Goal: Task Accomplishment & Management: Manage account settings

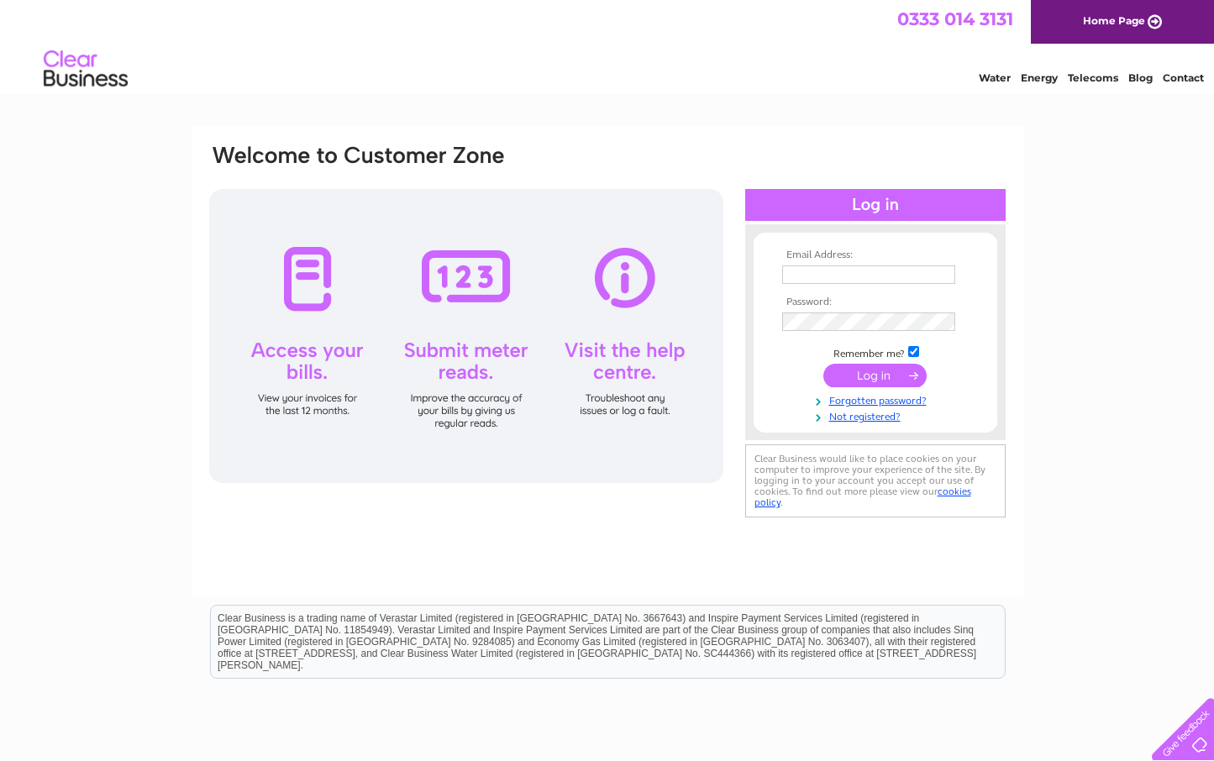
click at [804, 277] on input "text" at bounding box center [868, 274] width 173 height 18
type input "drfraser1969@hotmail.com"
click at [823, 365] on input "submit" at bounding box center [874, 377] width 103 height 24
click at [853, 377] on input "submit" at bounding box center [874, 376] width 103 height 24
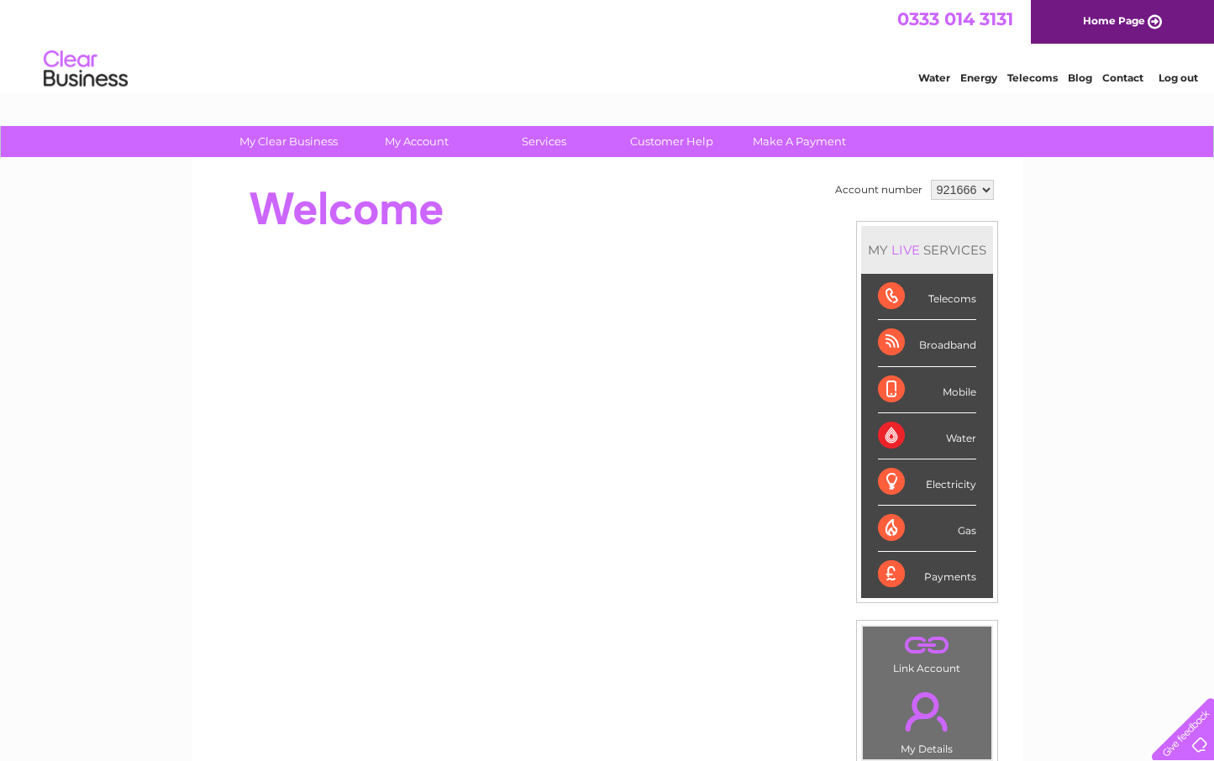
click at [896, 428] on div "Water" at bounding box center [927, 436] width 98 height 46
drag, startPoint x: 886, startPoint y: 433, endPoint x: 916, endPoint y: 429, distance: 29.6
click at [890, 433] on div "Water" at bounding box center [927, 436] width 98 height 46
click at [951, 434] on div "Water" at bounding box center [927, 436] width 98 height 46
click at [900, 428] on div "Water" at bounding box center [927, 436] width 98 height 46
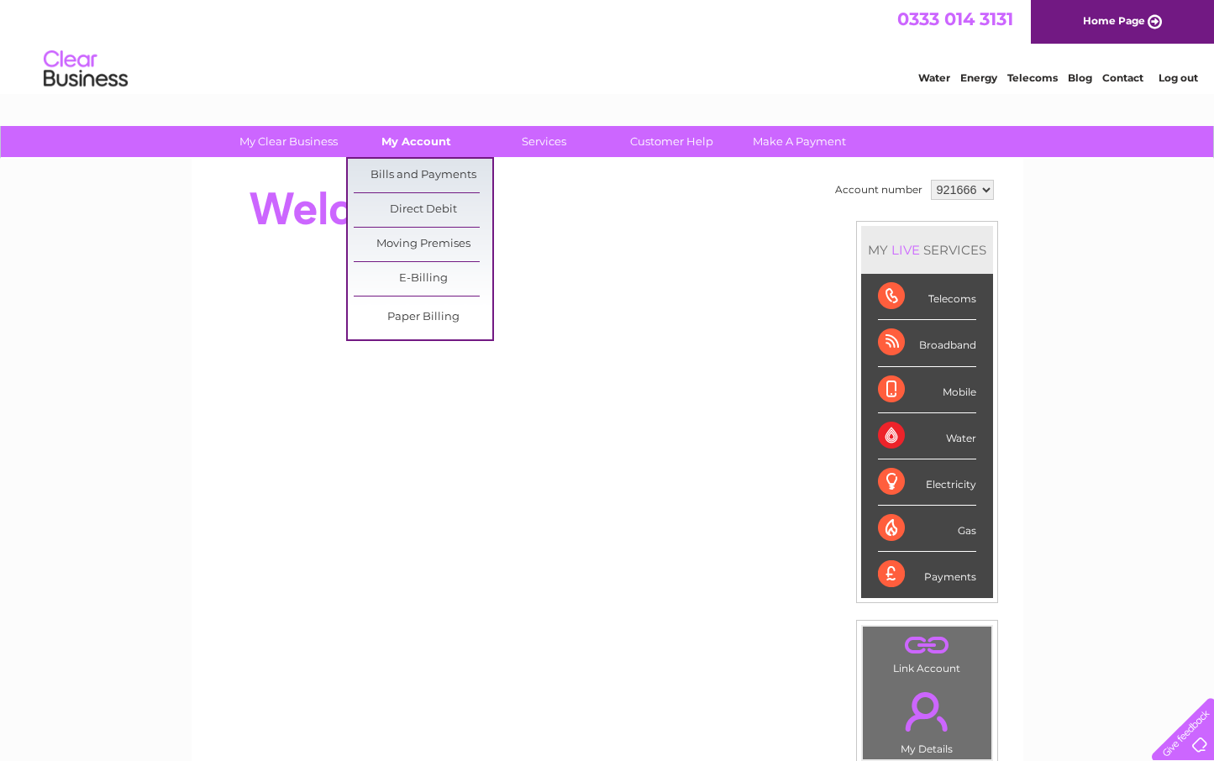
click at [402, 132] on link "My Account" at bounding box center [416, 141] width 139 height 31
click at [417, 135] on link "My Account" at bounding box center [416, 141] width 139 height 31
click at [423, 165] on link "Bills and Payments" at bounding box center [423, 176] width 139 height 34
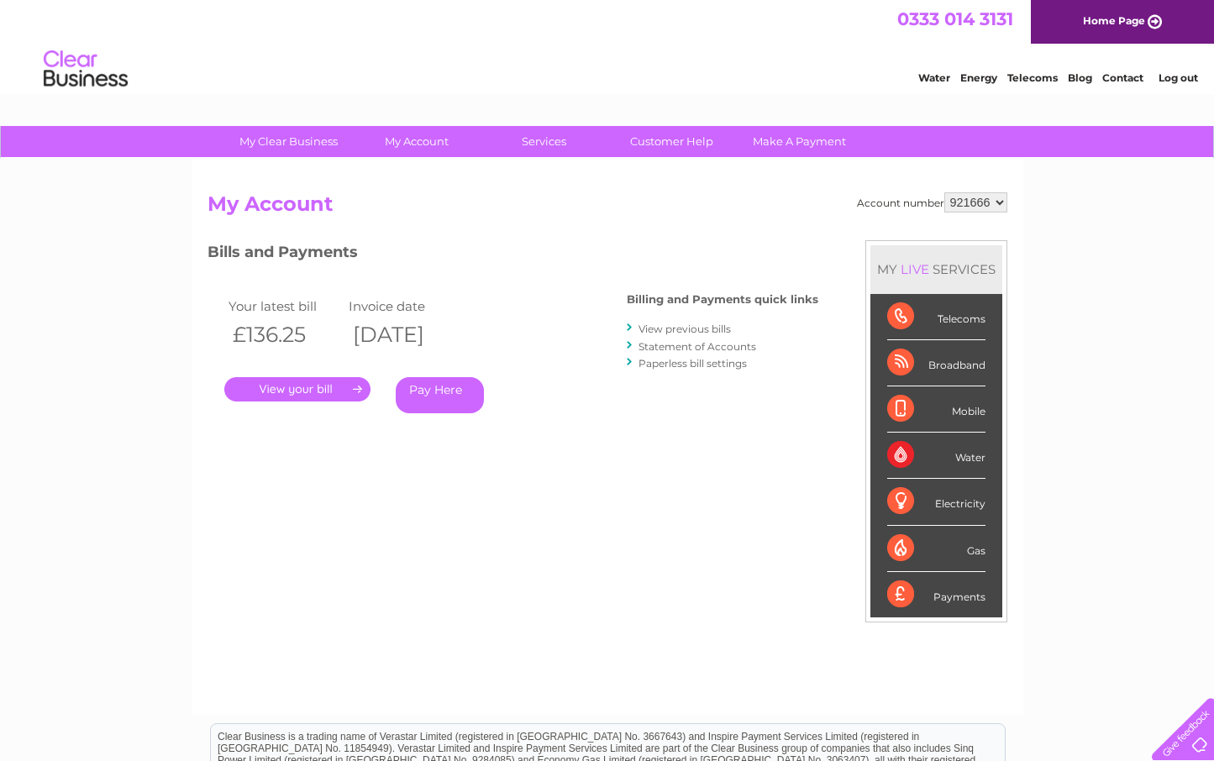
click at [651, 327] on link "View previous bills" at bounding box center [684, 329] width 92 height 13
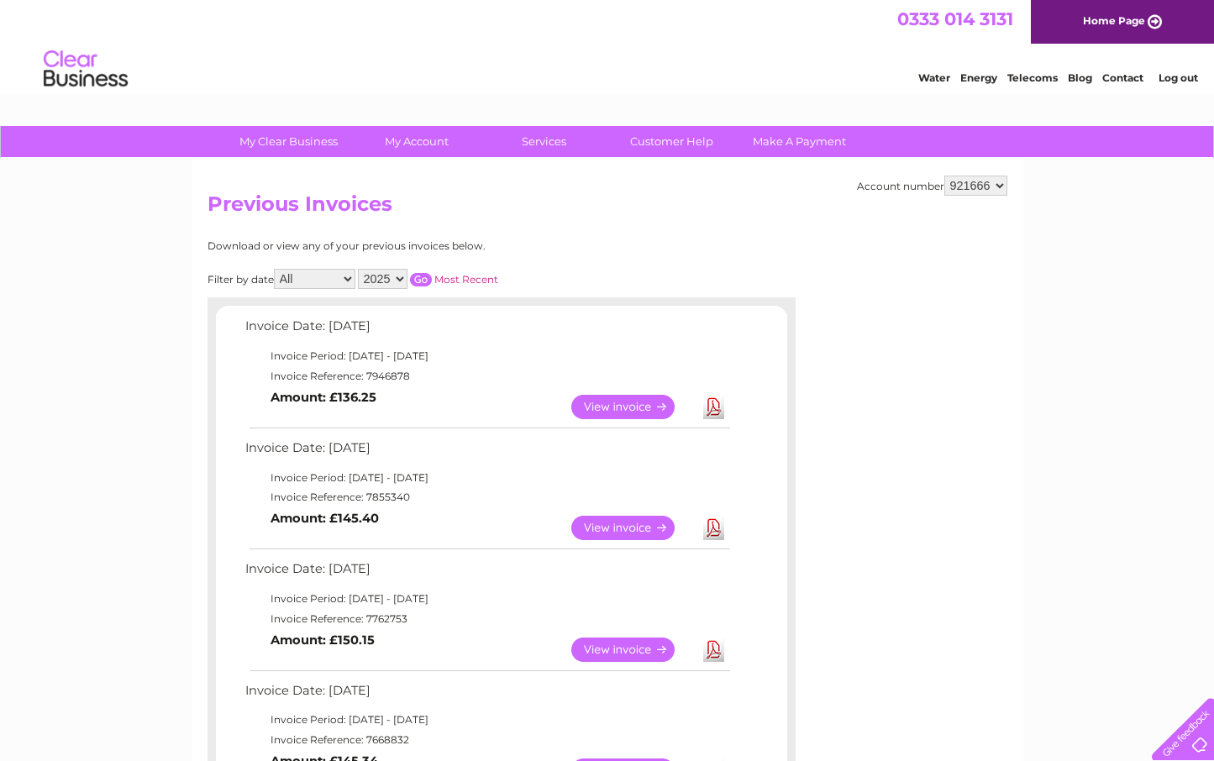
click at [605, 402] on link "View" at bounding box center [632, 407] width 123 height 24
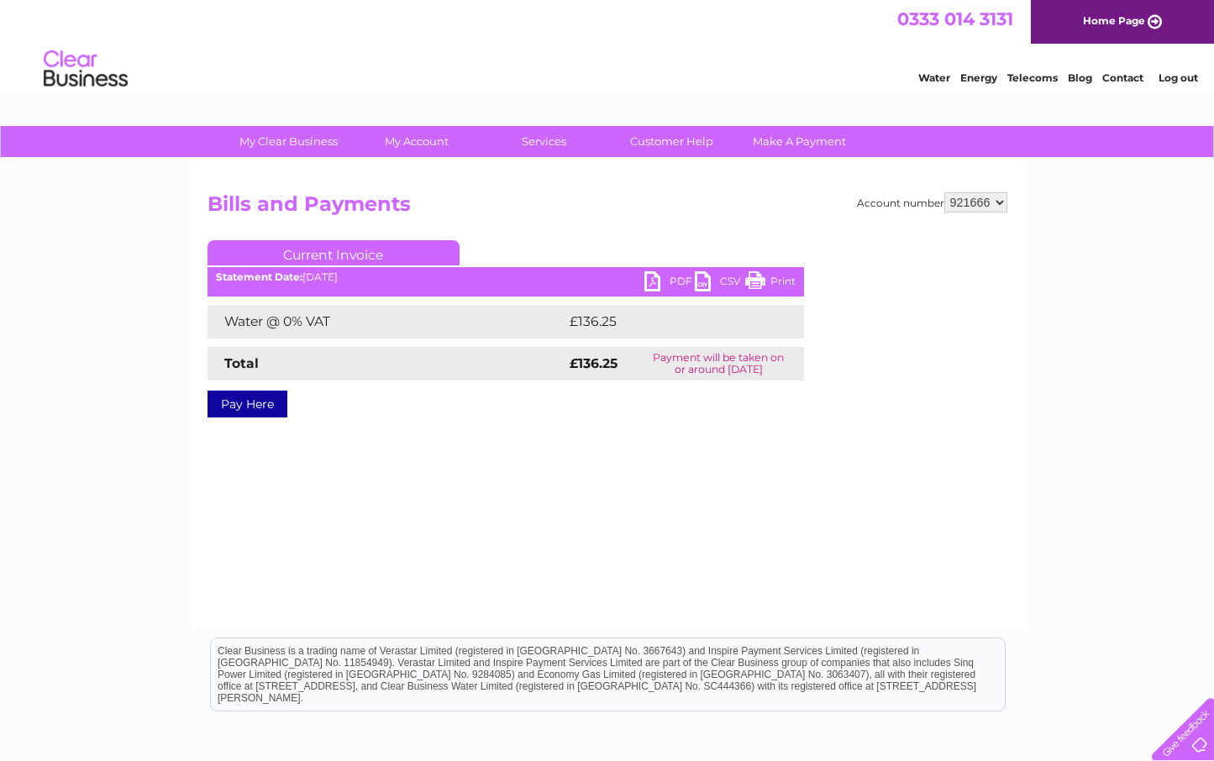
click at [655, 280] on link "PDF" at bounding box center [669, 283] width 50 height 24
